Goal: Information Seeking & Learning: Learn about a topic

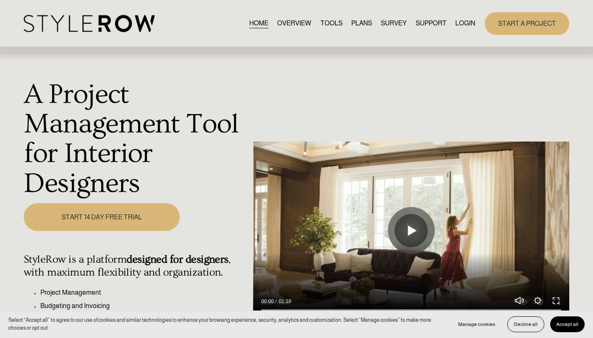
click at [361, 22] on link "PLANS" at bounding box center [361, 23] width 21 height 11
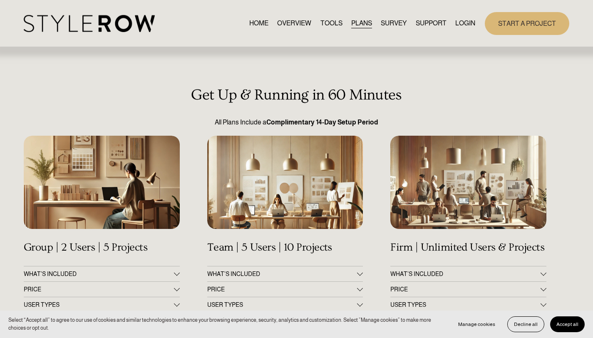
scroll to position [125, 0]
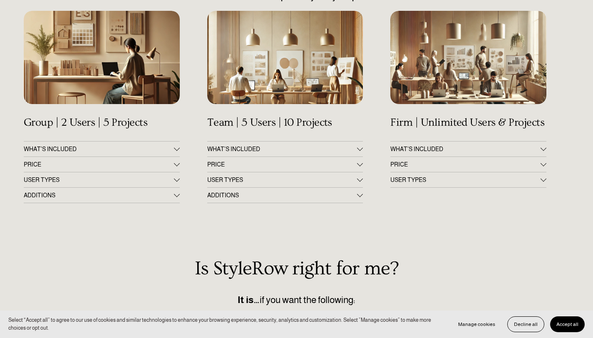
click at [86, 150] on span "WHAT'S INCLUDED" at bounding box center [99, 149] width 150 height 7
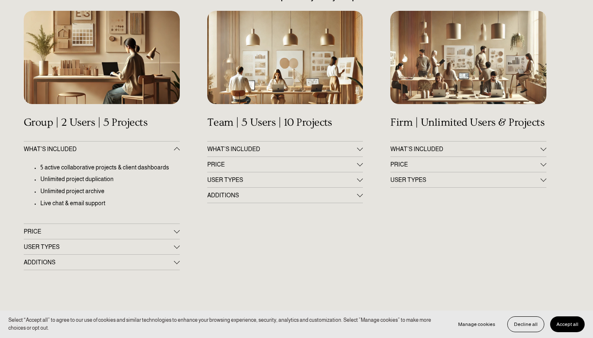
click at [97, 234] on span "PRICE" at bounding box center [99, 231] width 150 height 7
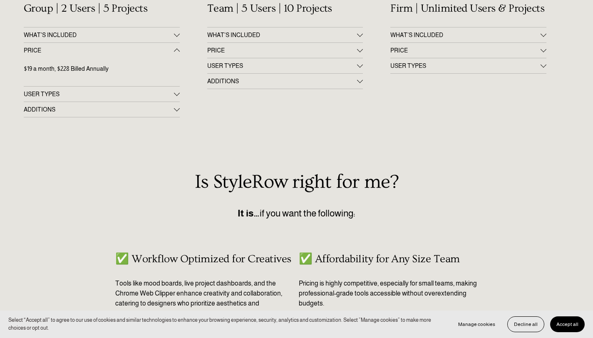
scroll to position [167, 0]
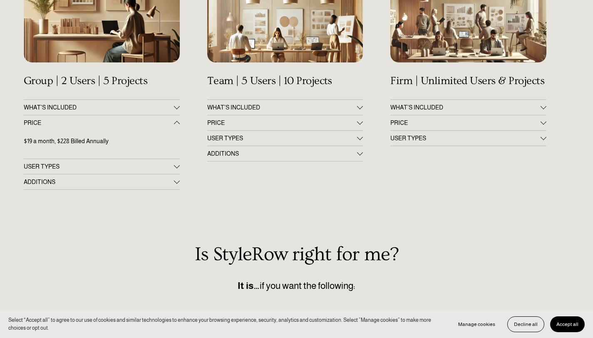
click at [445, 110] on span "WHAT’S INCLUDED" at bounding box center [466, 107] width 150 height 7
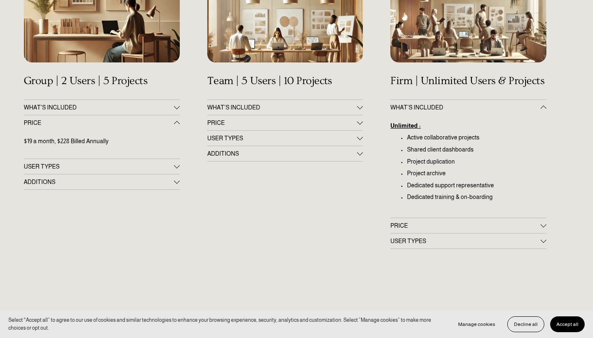
click at [438, 224] on span "PRICE" at bounding box center [466, 225] width 150 height 7
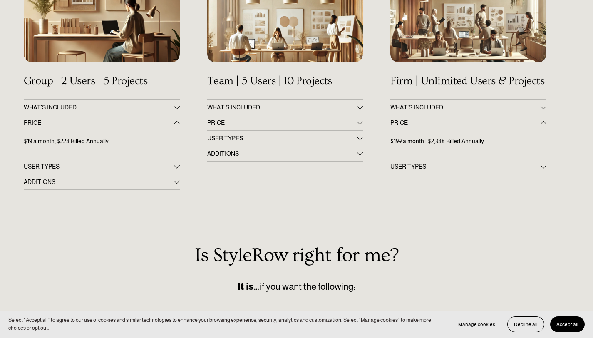
click at [122, 170] on span "USER TYPES" at bounding box center [99, 166] width 150 height 7
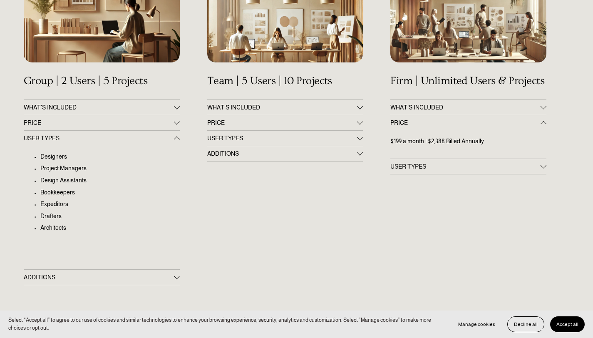
click at [95, 282] on button "ADDITIONS" at bounding box center [102, 277] width 156 height 15
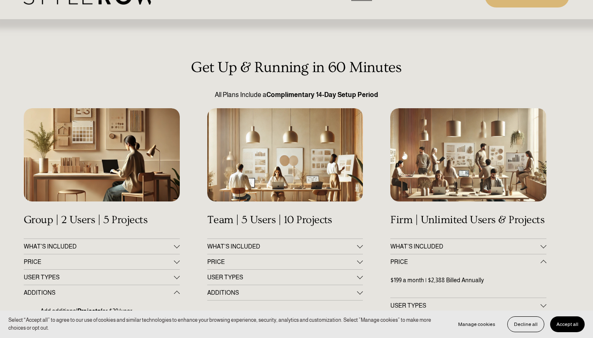
scroll to position [0, 0]
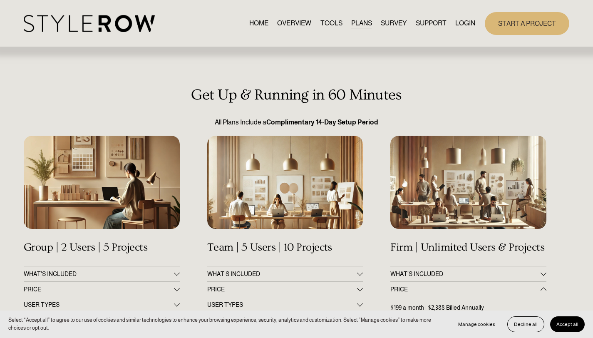
click at [299, 30] on div "HOME OVERVIEW TOOLS PLANS SURVEY SUPPORT QUESTIONS" at bounding box center [250, 23] width 452 height 17
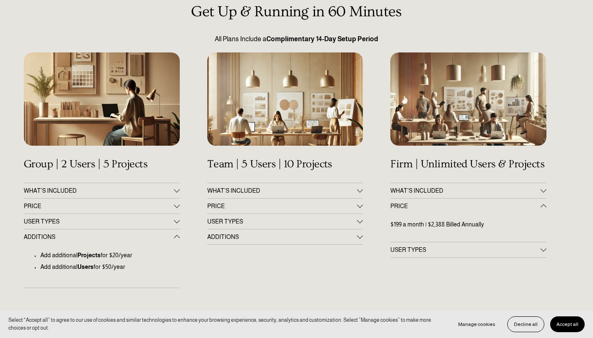
click at [88, 196] on button "WHAT'S INCLUDED" at bounding box center [102, 190] width 156 height 15
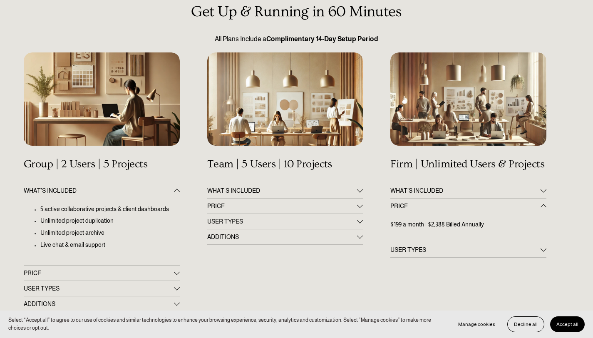
click at [94, 271] on button "PRICE" at bounding box center [102, 273] width 156 height 15
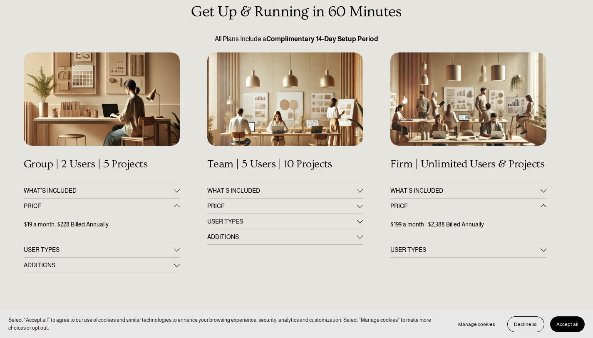
click at [86, 253] on span "USER TYPES" at bounding box center [99, 250] width 150 height 7
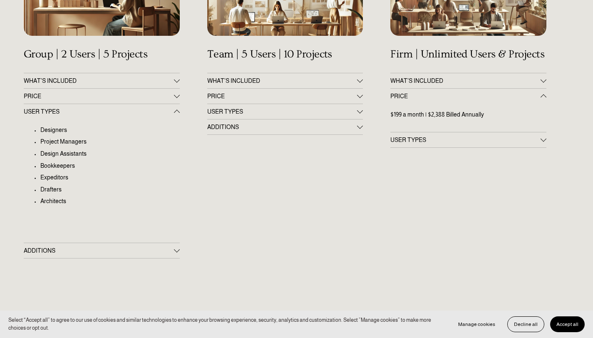
scroll to position [208, 0]
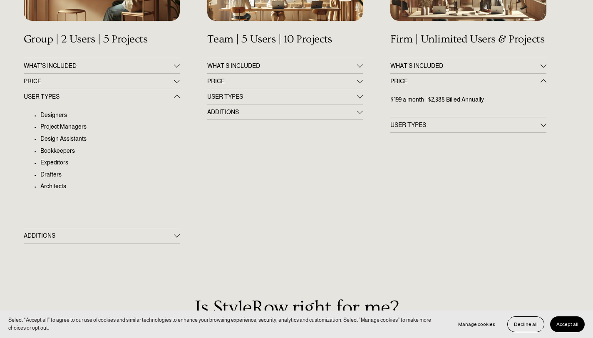
click at [109, 82] on span "PRICE" at bounding box center [99, 81] width 150 height 7
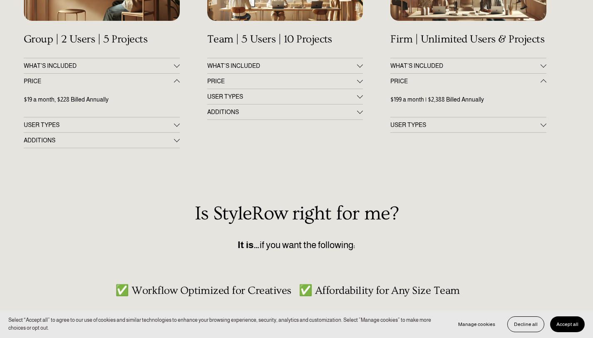
click at [121, 69] on span "WHAT'S INCLUDED" at bounding box center [99, 65] width 150 height 7
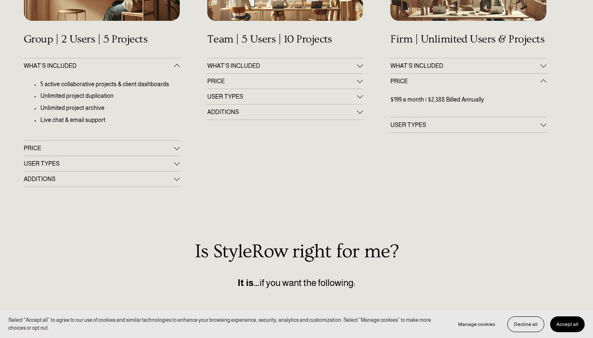
click at [85, 171] on button "USER TYPES" at bounding box center [102, 163] width 156 height 15
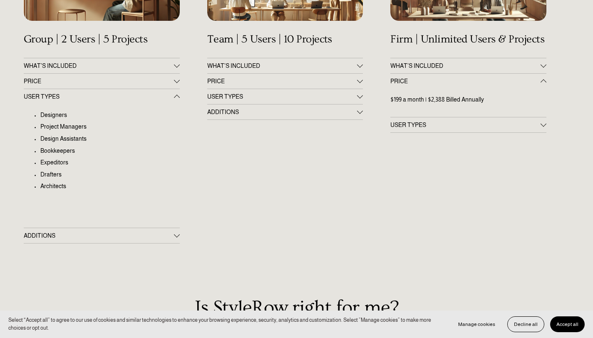
click at [87, 238] on span "ADDITIONS" at bounding box center [99, 235] width 150 height 7
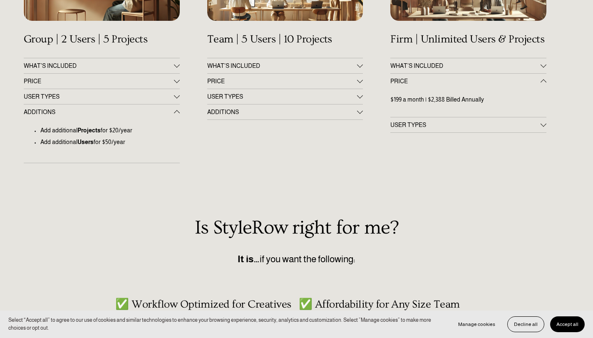
click at [302, 115] on span "ADDITIONS" at bounding box center [282, 112] width 150 height 7
click at [467, 122] on button "USER TYPES" at bounding box center [469, 124] width 156 height 15
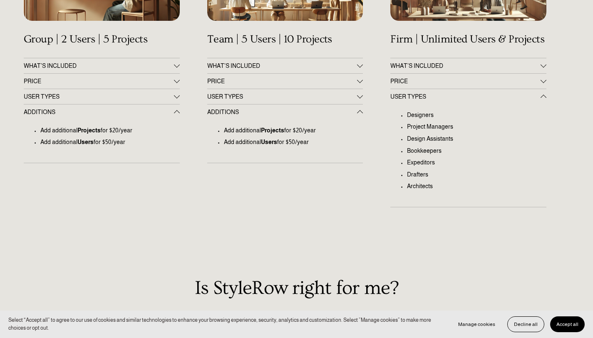
click at [85, 96] on span "USER TYPES" at bounding box center [99, 96] width 150 height 7
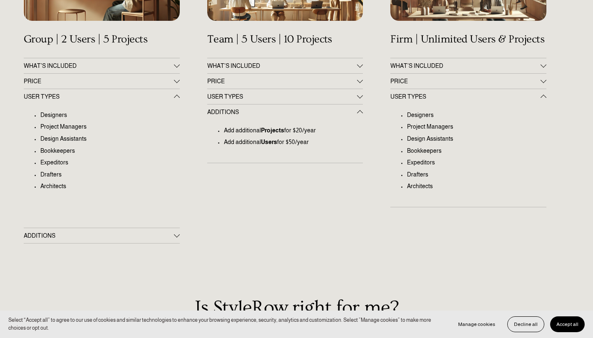
click at [98, 237] on span "ADDITIONS" at bounding box center [99, 235] width 150 height 7
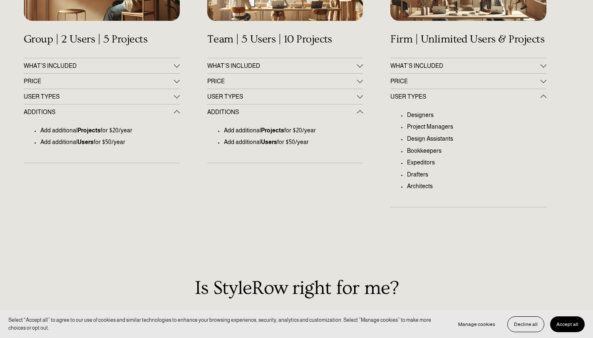
click at [451, 64] on button "WHAT’S INCLUDED" at bounding box center [469, 65] width 156 height 15
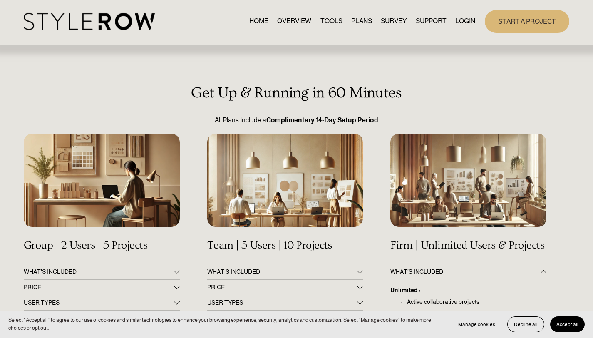
scroll to position [0, 0]
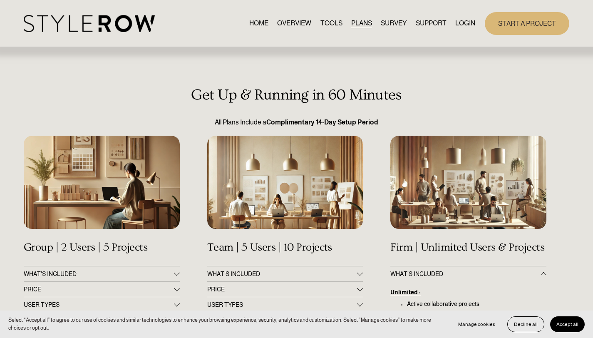
click at [299, 26] on link "OVERVIEW" at bounding box center [294, 23] width 34 height 11
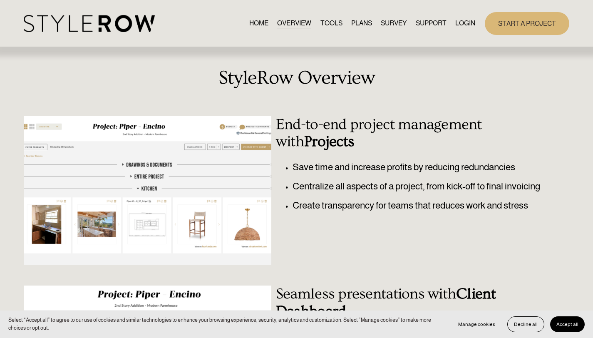
click at [254, 25] on link "HOME" at bounding box center [258, 23] width 19 height 11
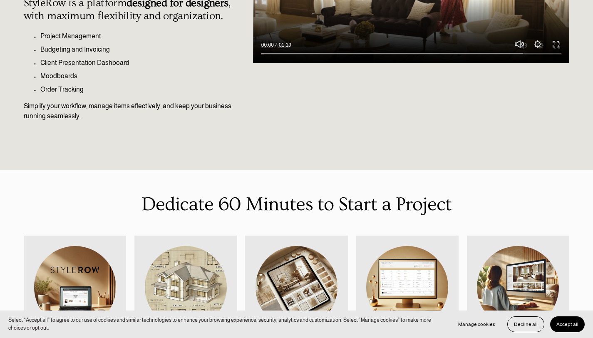
scroll to position [125, 0]
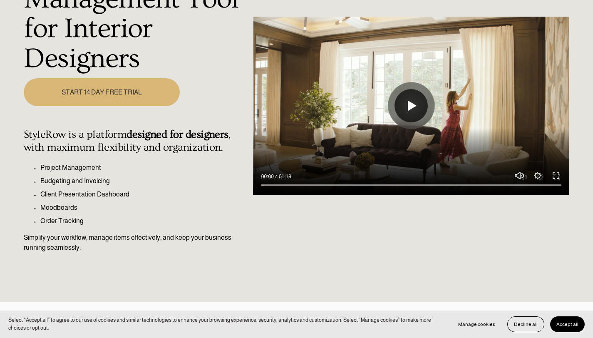
click at [417, 97] on button "Play" at bounding box center [411, 105] width 33 height 33
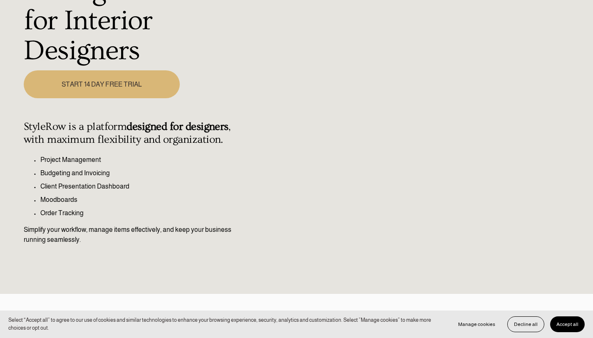
scroll to position [0, 0]
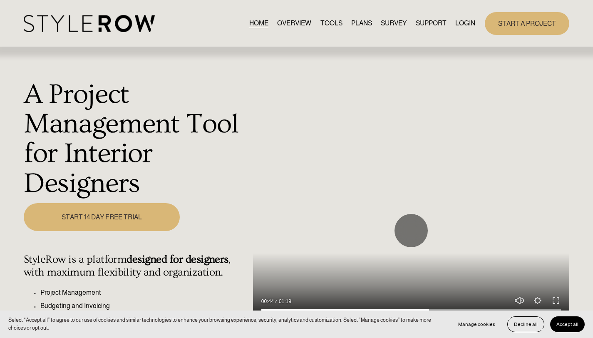
click at [419, 252] on div at bounding box center [411, 231] width 316 height 178
type input "56.55"
click at [351, 25] on link "PLANS" at bounding box center [361, 23] width 21 height 11
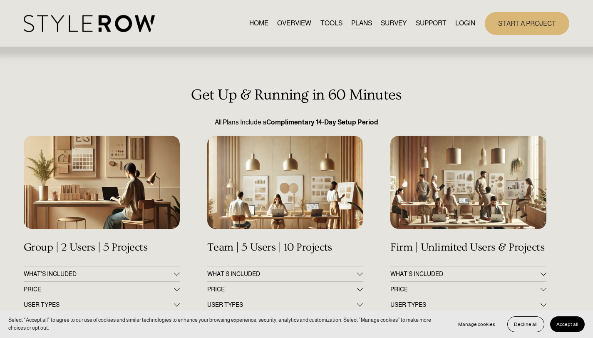
click at [321, 25] on link "TOOLS" at bounding box center [332, 23] width 22 height 11
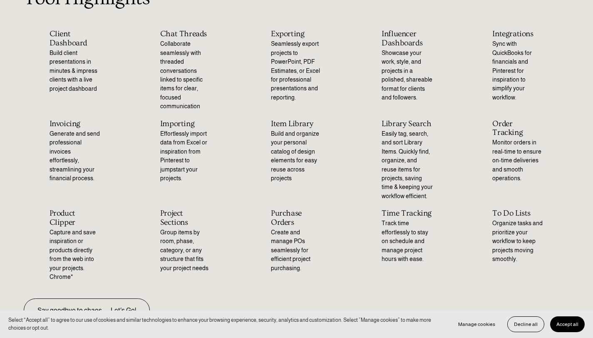
scroll to position [229, 0]
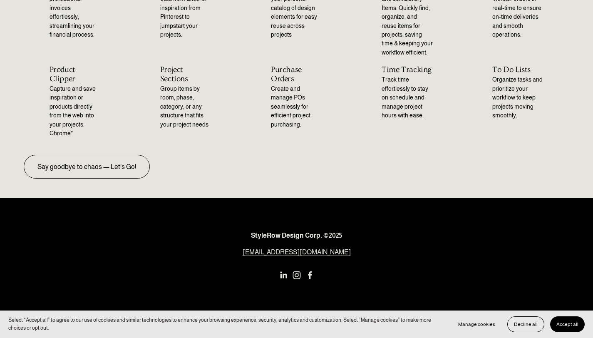
click at [521, 326] on span "Decline all" at bounding box center [526, 324] width 24 height 6
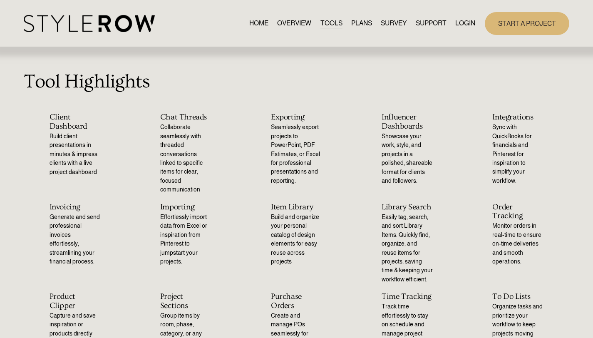
scroll to position [0, 0]
click at [0, 0] on span "QUESTIONS" at bounding box center [0, 0] width 0 height 0
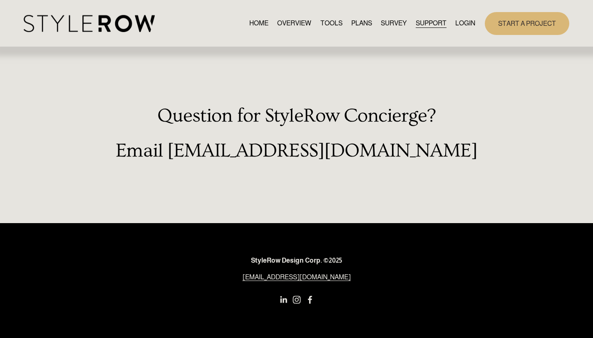
click at [0, 0] on span "HOW - TO HUB" at bounding box center [0, 0] width 0 height 0
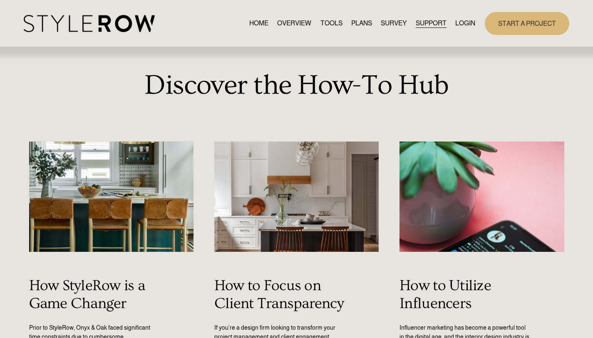
click at [331, 23] on link "TOOLS" at bounding box center [332, 23] width 22 height 11
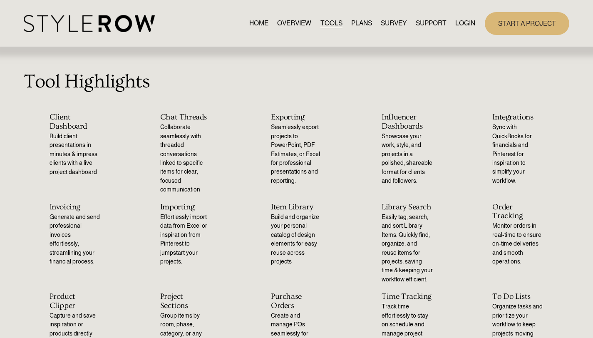
click at [294, 25] on link "OVERVIEW" at bounding box center [294, 23] width 34 height 11
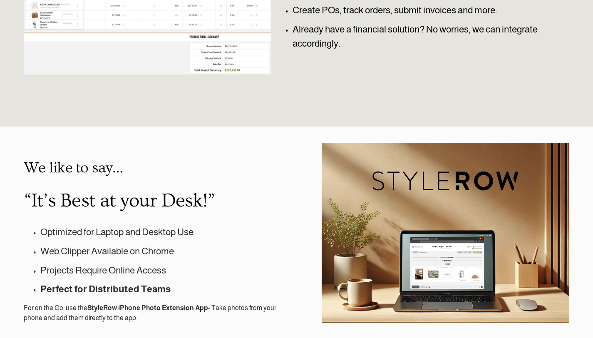
scroll to position [666, 0]
